Goal: Find specific page/section: Find specific page/section

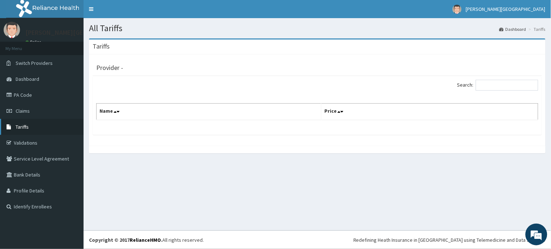
click at [17, 123] on link "Tariffs" at bounding box center [41, 127] width 83 height 16
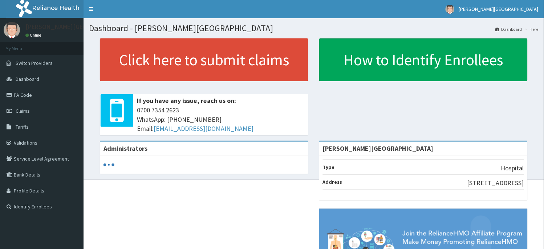
click at [28, 93] on link "PA Code" at bounding box center [41, 95] width 83 height 16
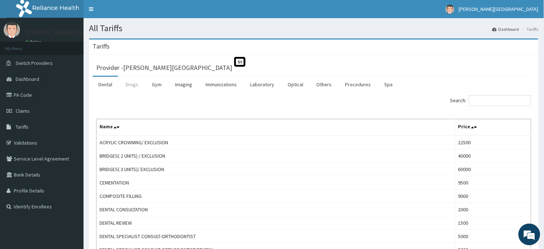
click at [137, 86] on link "Drugs" at bounding box center [132, 84] width 24 height 15
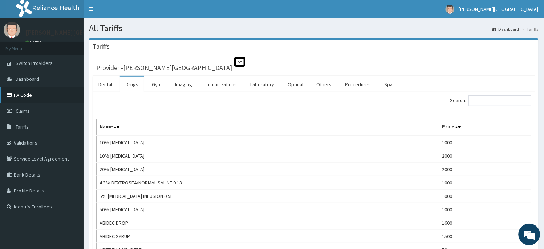
click at [23, 97] on link "PA Code" at bounding box center [41, 95] width 83 height 16
